Goal: Navigation & Orientation: Find specific page/section

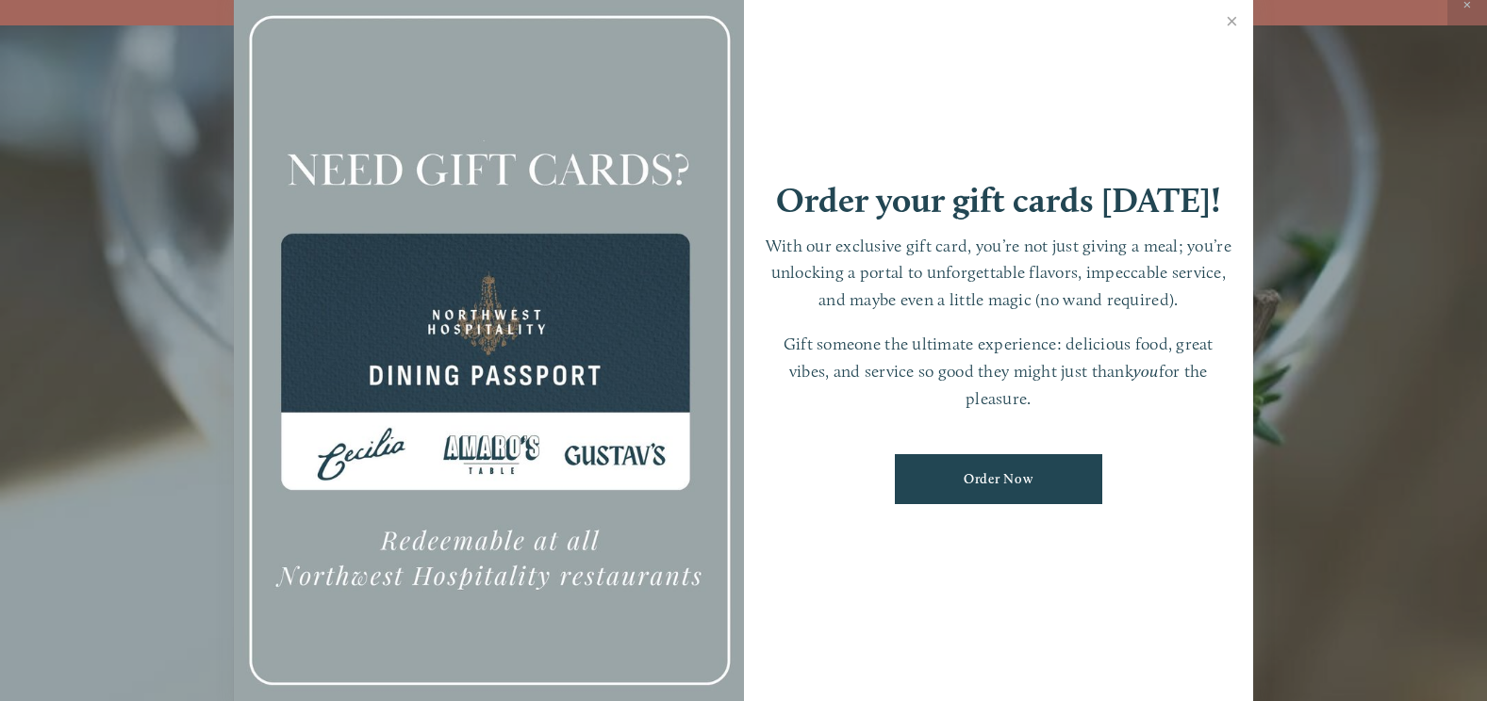
scroll to position [40, 0]
click at [1227, 21] on link "Close" at bounding box center [1231, 23] width 37 height 53
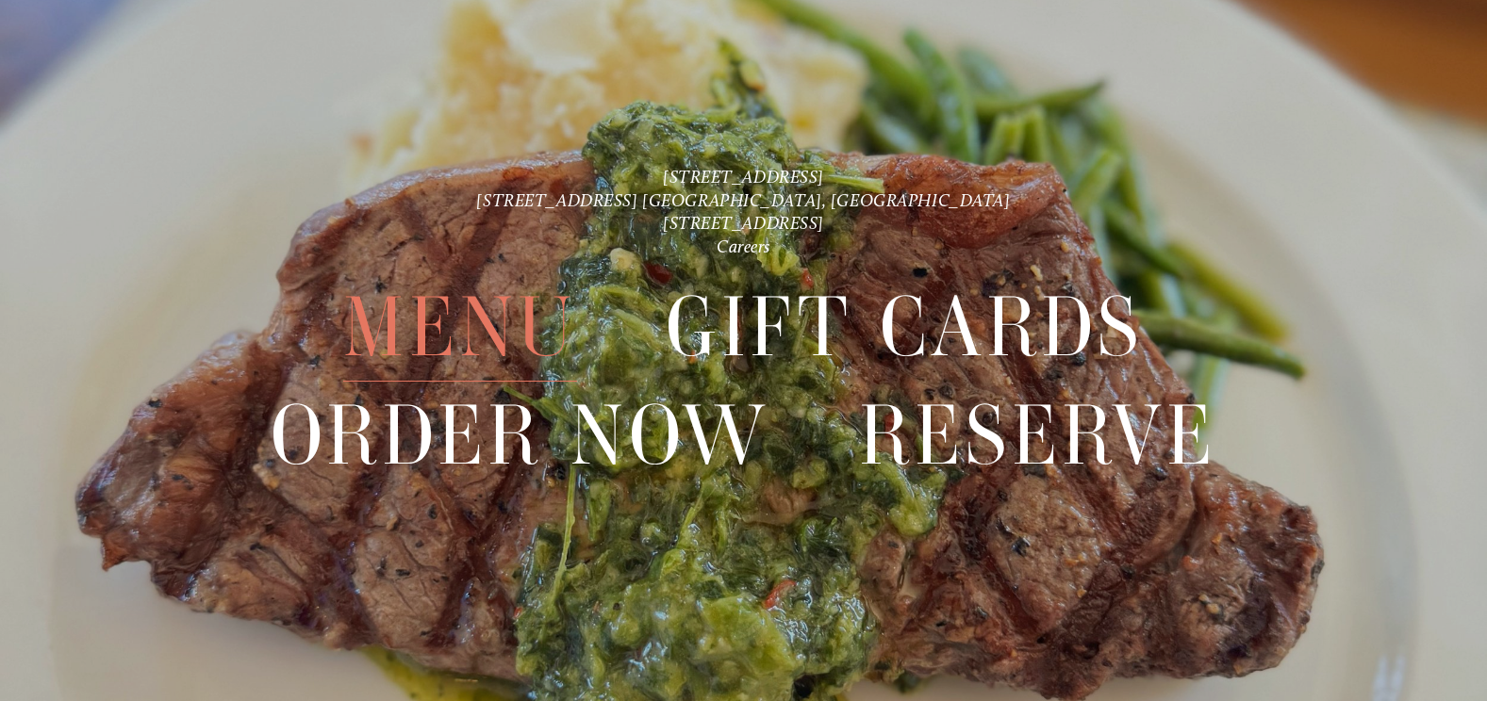
click at [399, 309] on span "Menu" at bounding box center [460, 327] width 234 height 108
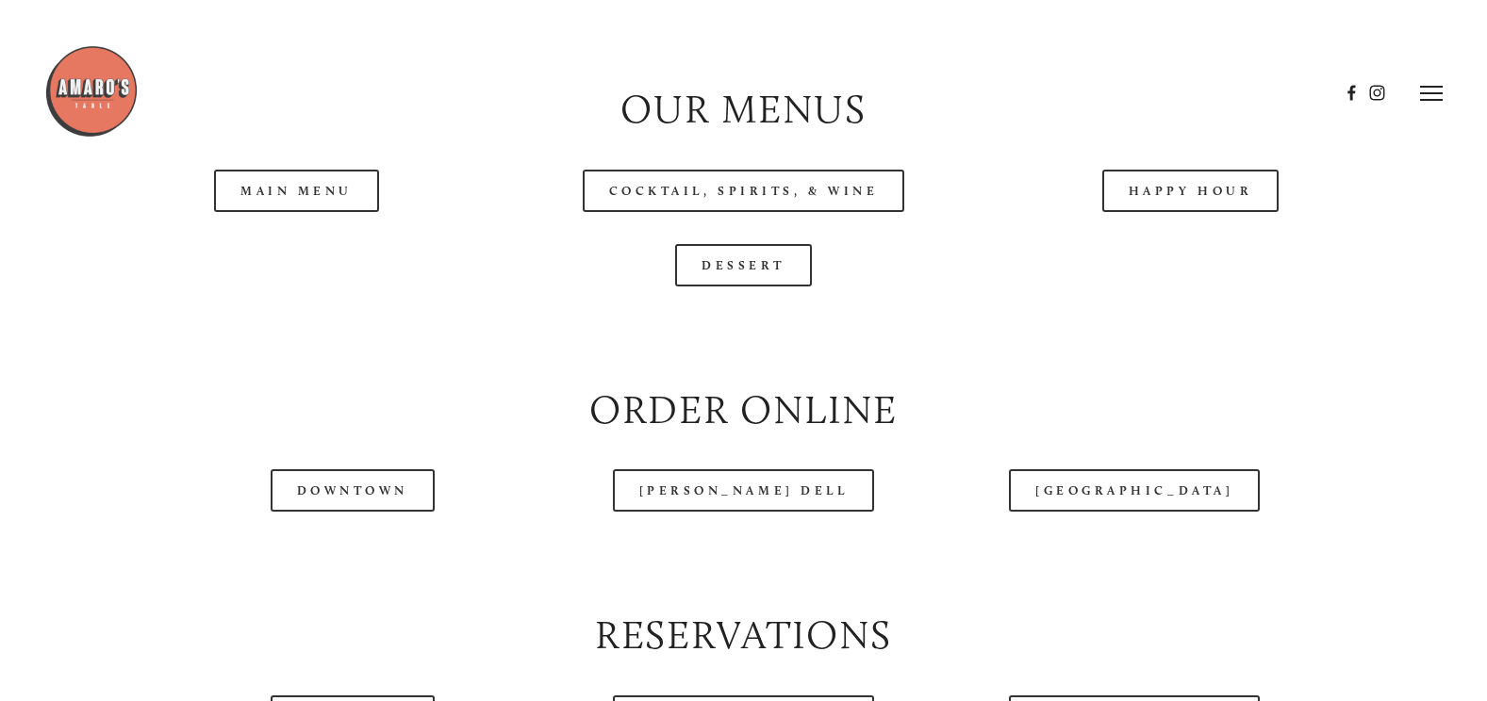
scroll to position [1885, 0]
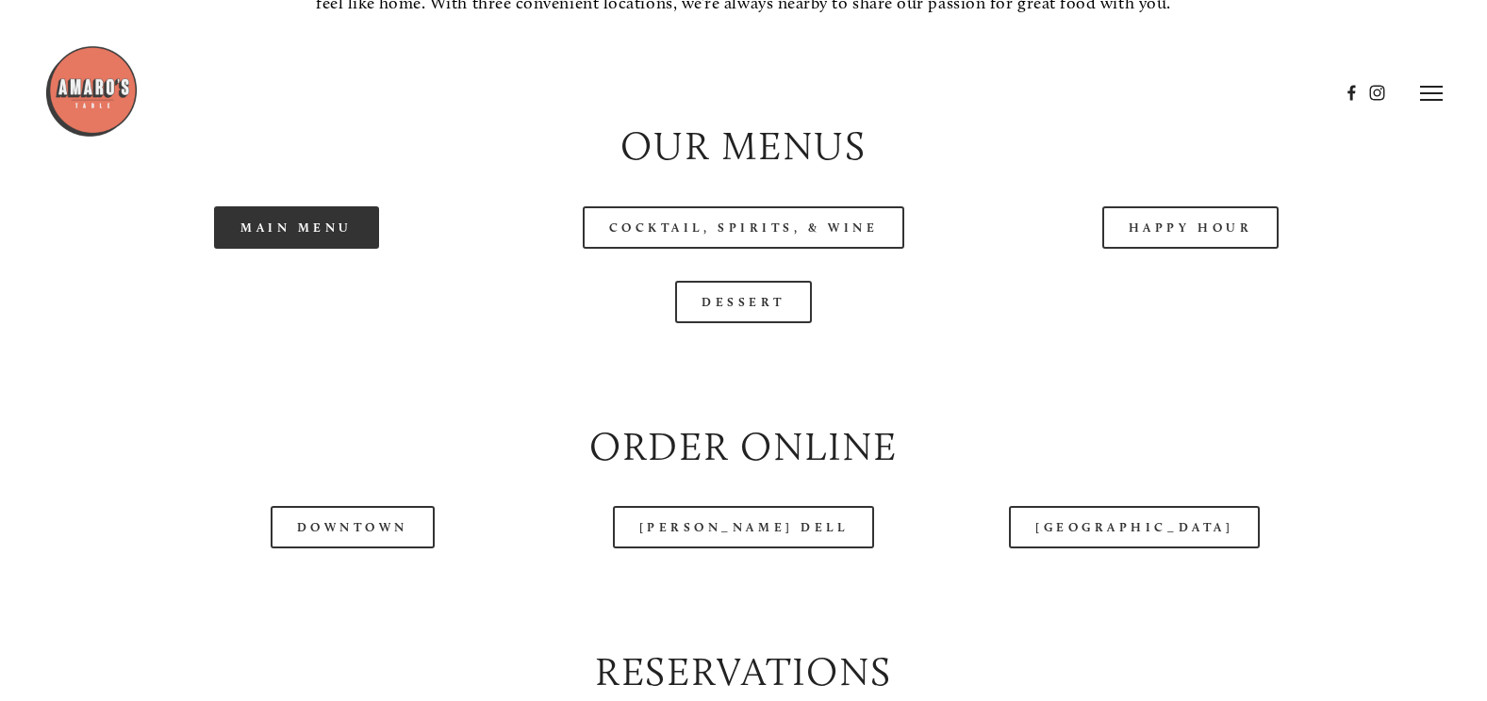
click at [296, 249] on link "Main Menu" at bounding box center [296, 227] width 165 height 42
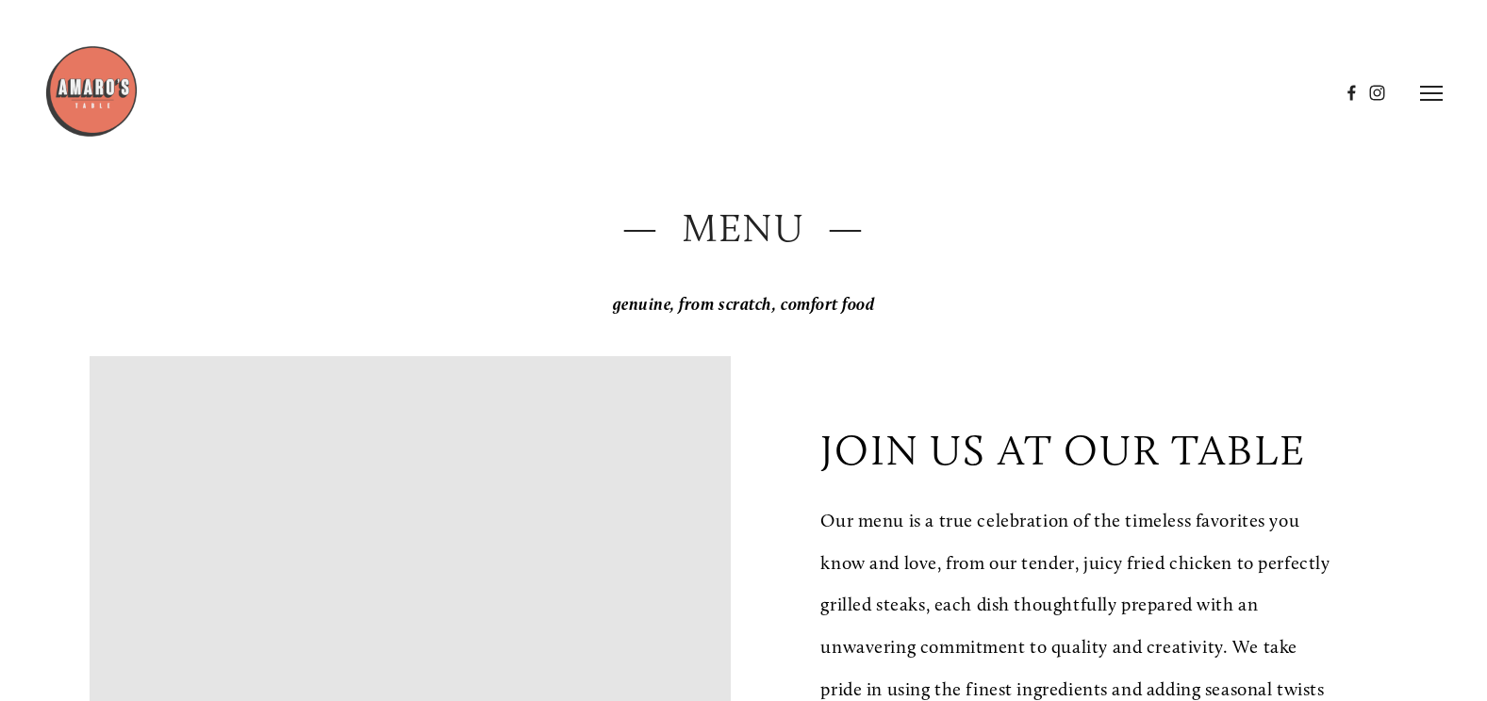
scroll to position [0, 0]
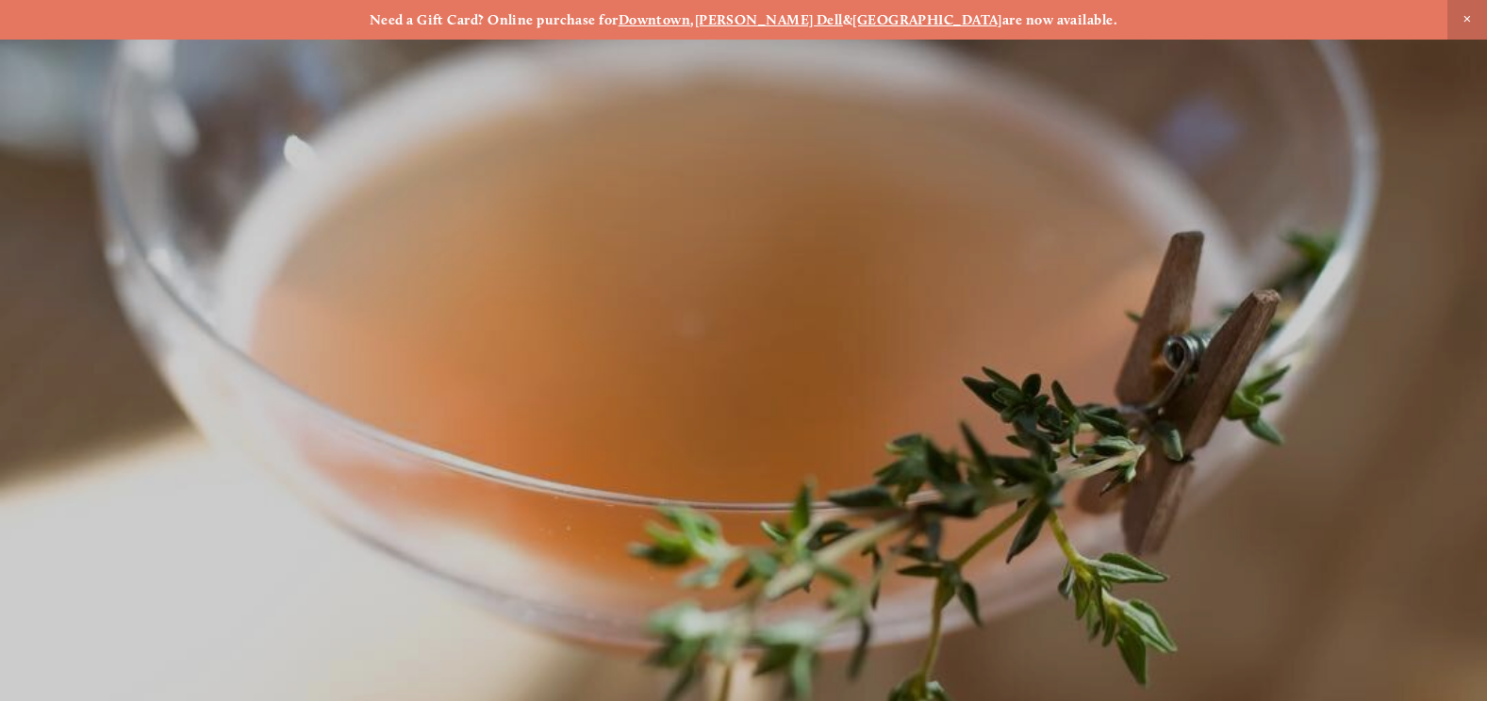
scroll to position [40, 0]
